Goal: Find specific page/section: Find specific page/section

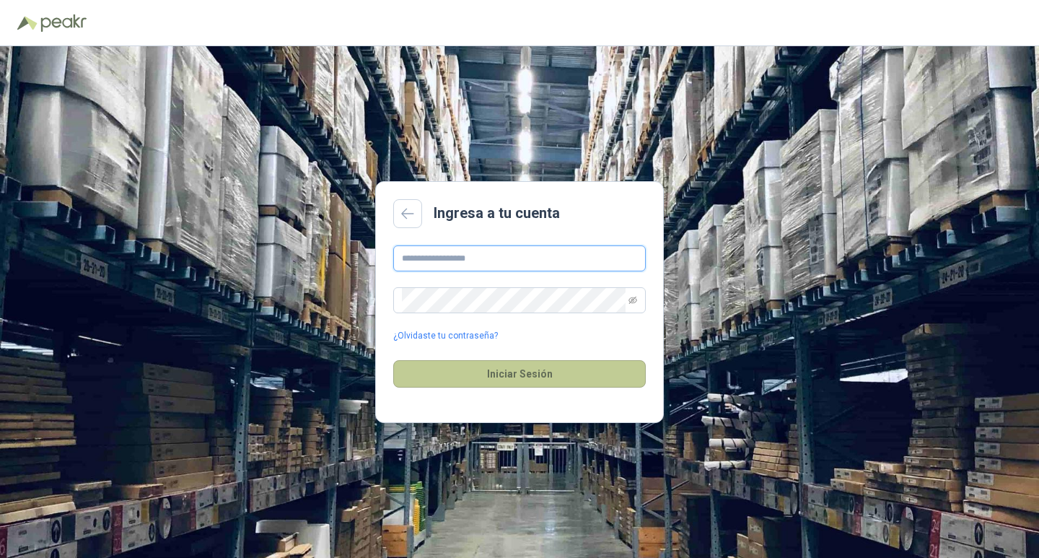
type input "**********"
click at [550, 375] on button "Iniciar Sesión" at bounding box center [519, 373] width 252 height 27
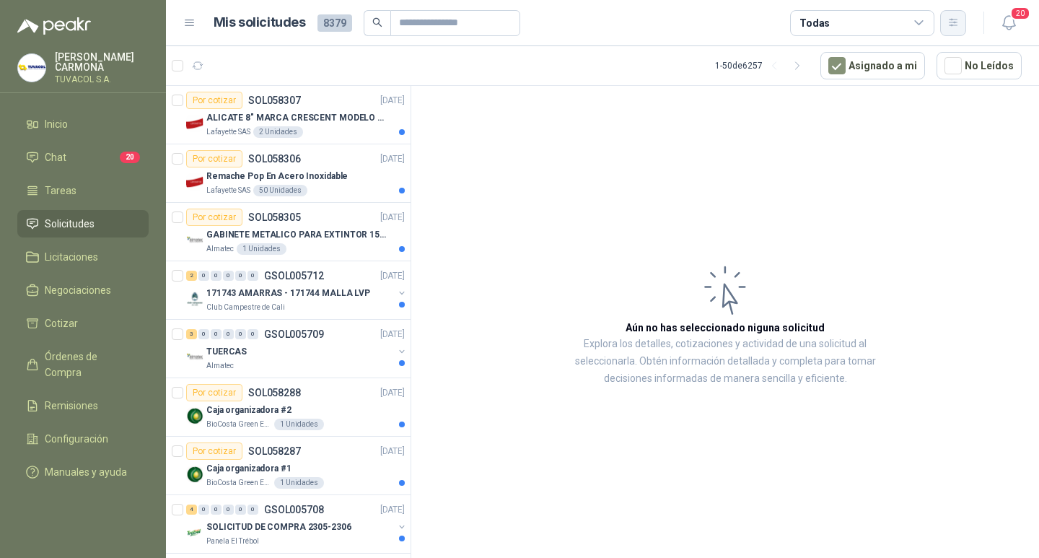
click at [956, 19] on icon "button" at bounding box center [953, 22] width 8 height 7
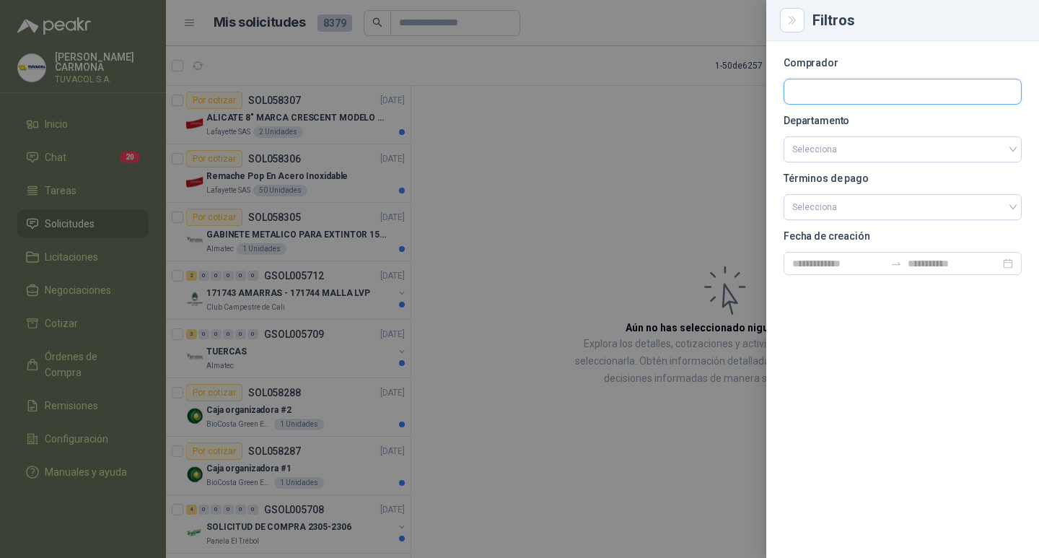
click at [819, 100] on input "text" at bounding box center [902, 91] width 237 height 25
type input "*********"
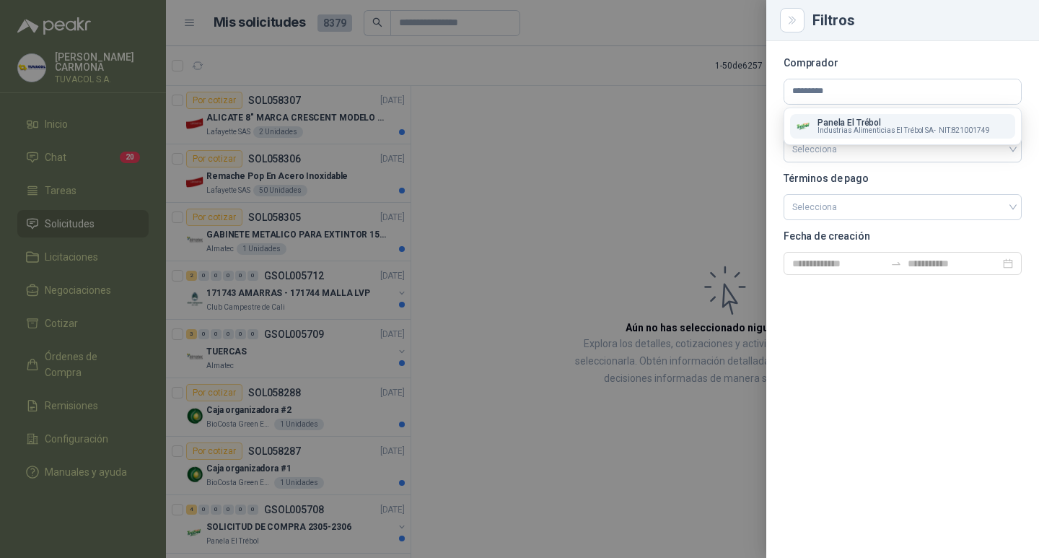
click at [858, 125] on p "Panela El Trébol" at bounding box center [903, 122] width 172 height 9
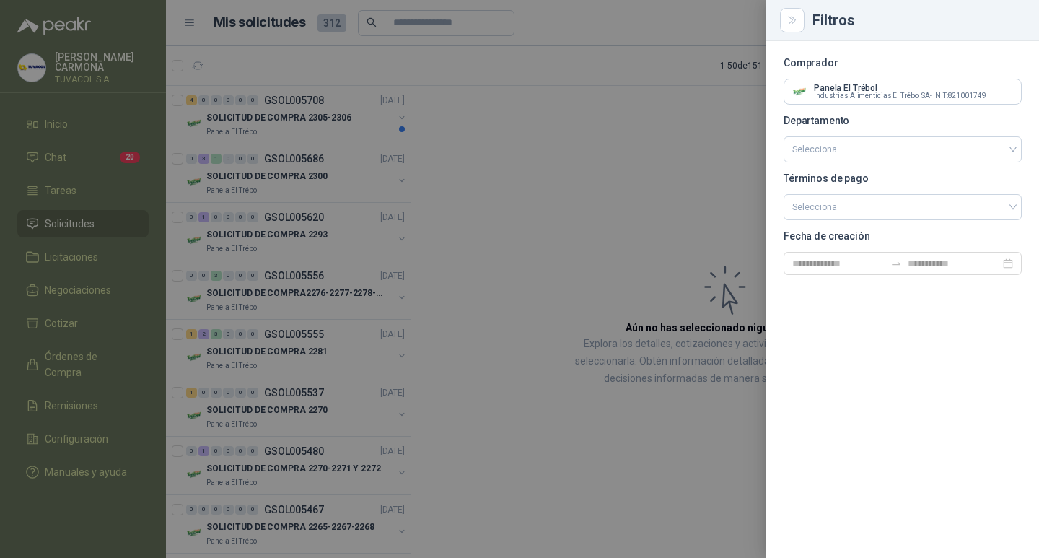
click at [727, 129] on div at bounding box center [519, 279] width 1039 height 558
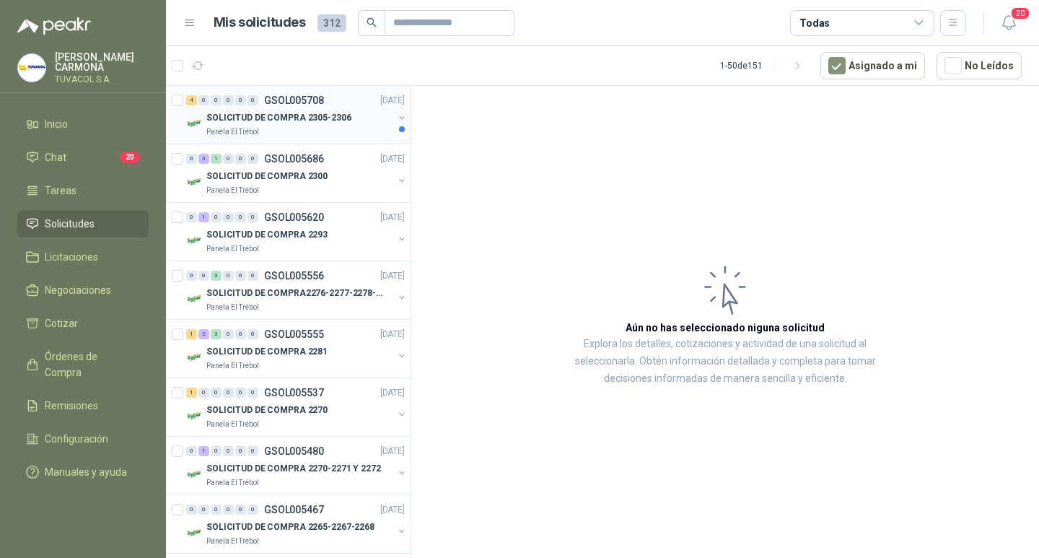
click at [300, 121] on p "SOLICITUD DE COMPRA 2305-2306" at bounding box center [278, 118] width 145 height 14
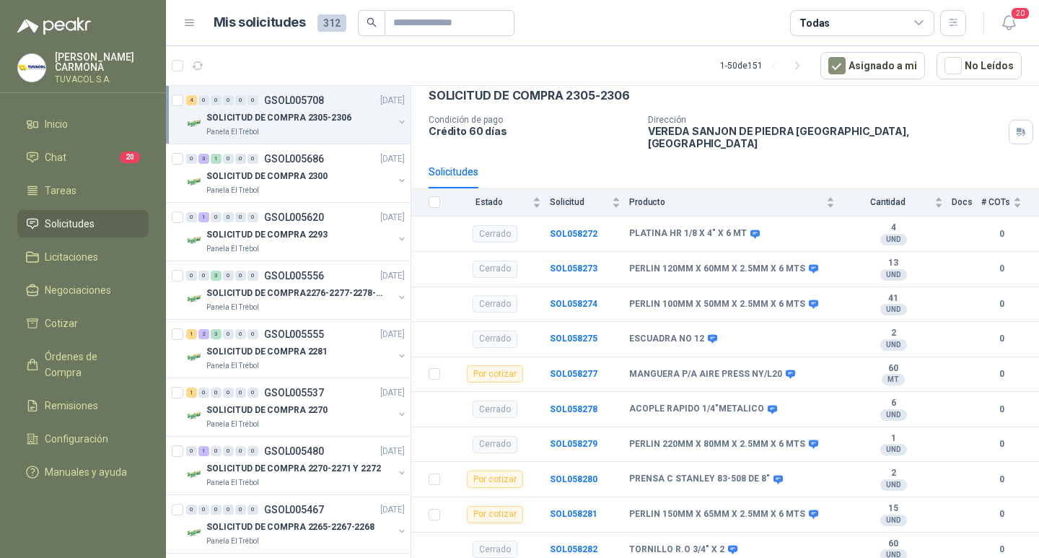
scroll to position [48, 0]
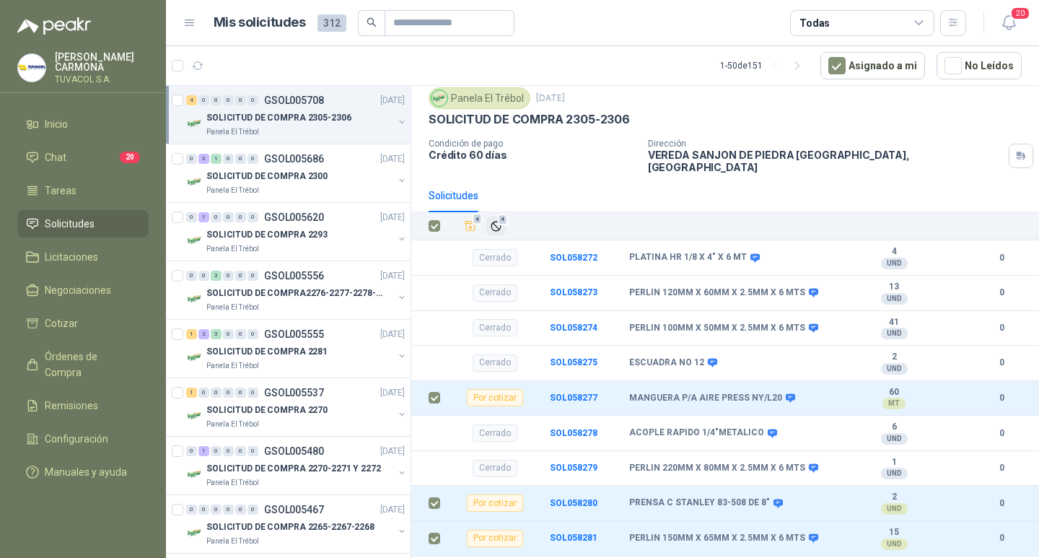
click at [501, 216] on span "4" at bounding box center [503, 220] width 10 height 12
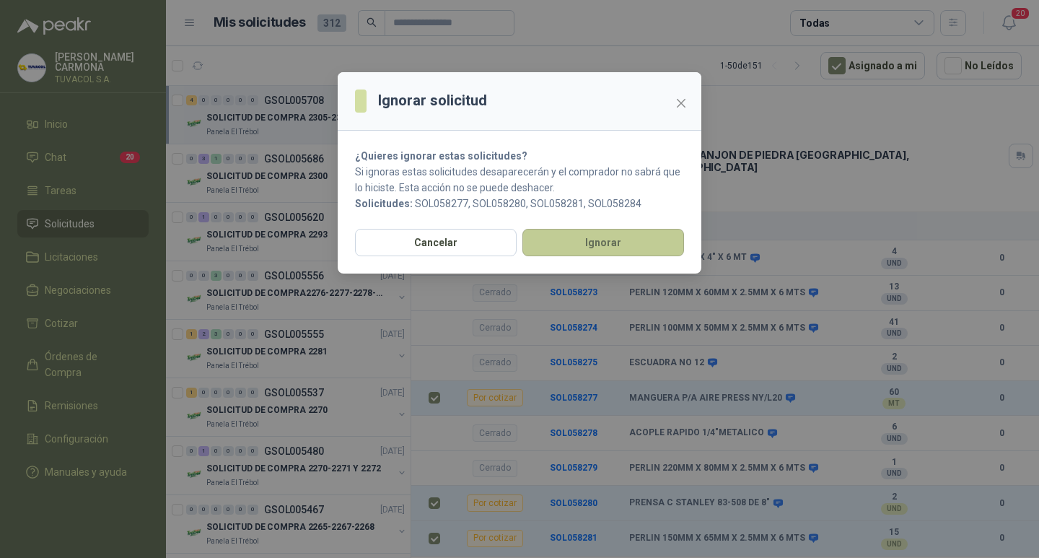
click at [608, 249] on button "Ignorar" at bounding box center [603, 242] width 162 height 27
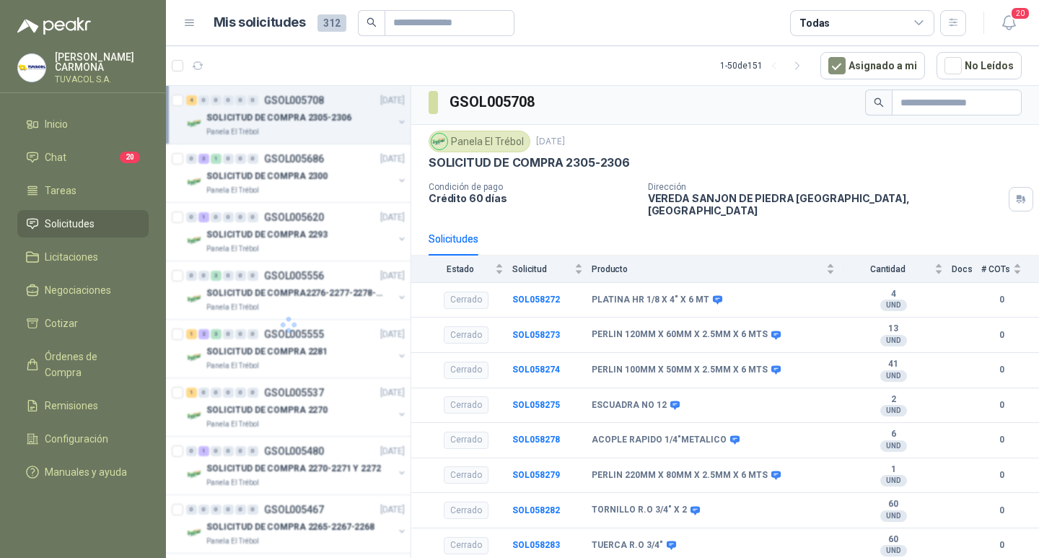
scroll to position [3, 0]
